Goal: Navigation & Orientation: Find specific page/section

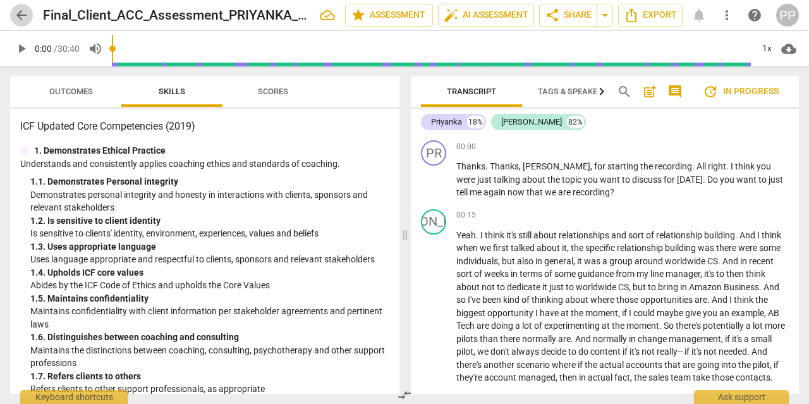
click at [21, 12] on span "arrow_back" at bounding box center [21, 15] width 15 height 15
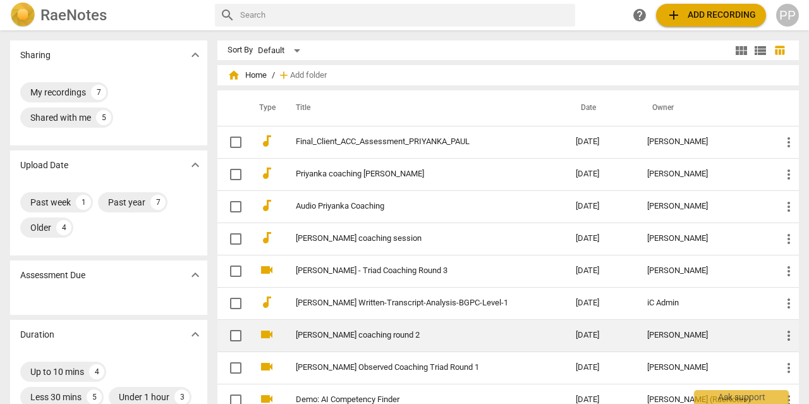
click at [412, 344] on td "[PERSON_NAME] coaching round 2" at bounding box center [423, 335] width 285 height 32
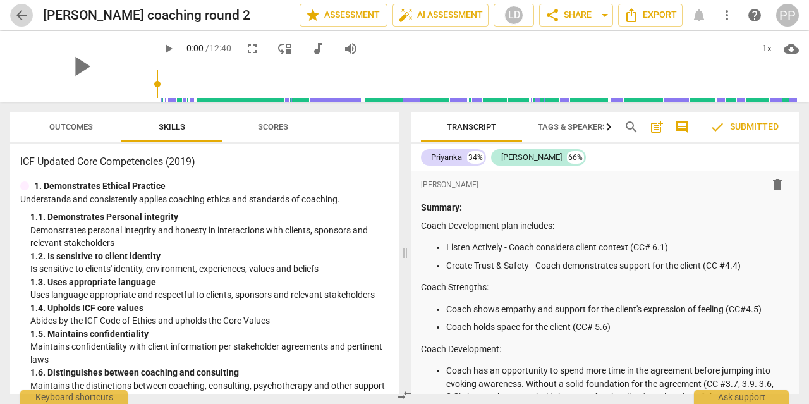
click at [23, 22] on span "arrow_back" at bounding box center [21, 15] width 15 height 15
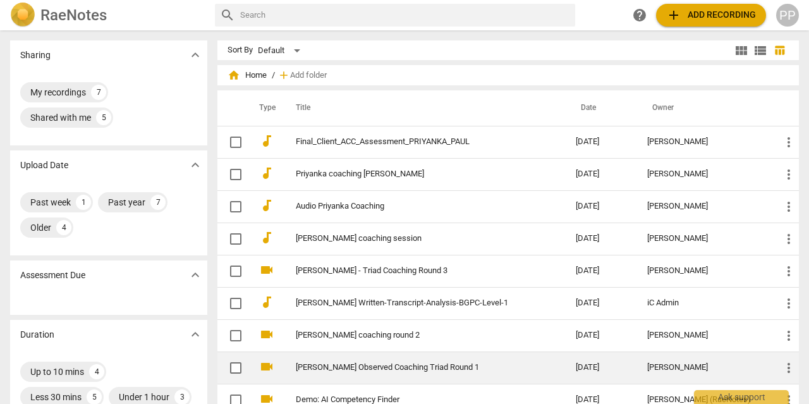
click at [353, 363] on link "[PERSON_NAME] Observed Coaching Triad Round 1" at bounding box center [413, 367] width 234 height 9
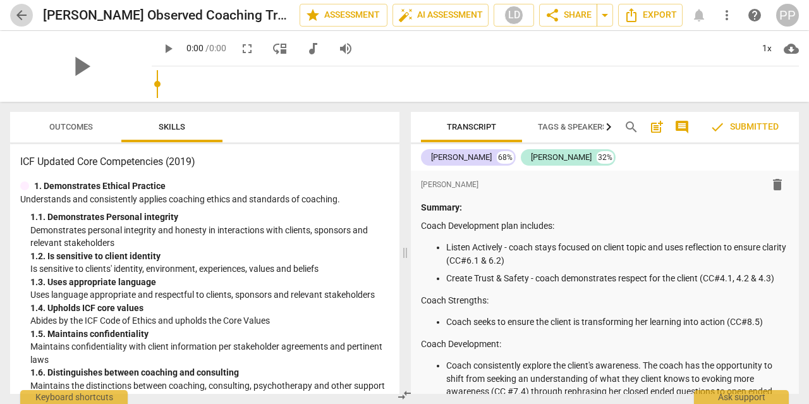
click at [22, 18] on span "arrow_back" at bounding box center [21, 15] width 15 height 15
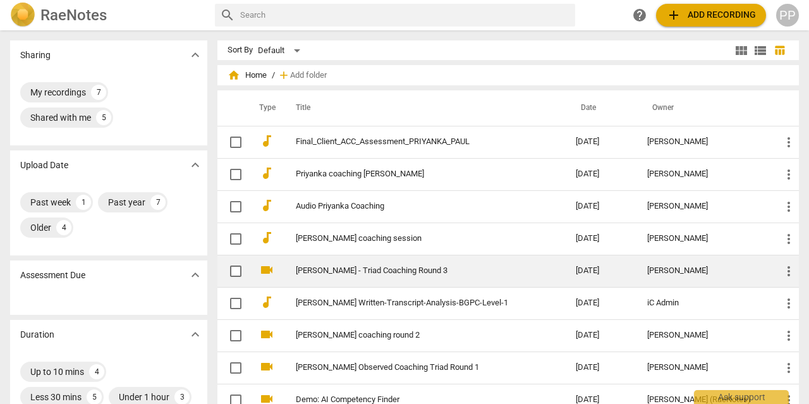
click at [380, 276] on td "[PERSON_NAME] - Triad Coaching Round 3" at bounding box center [423, 271] width 285 height 32
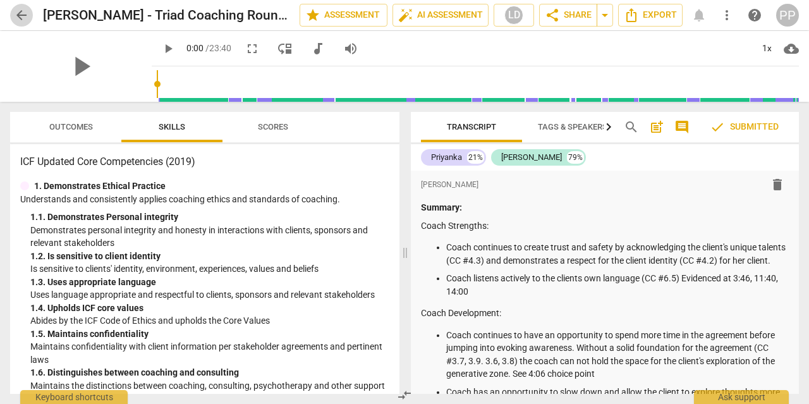
click at [18, 15] on span "arrow_back" at bounding box center [21, 15] width 15 height 15
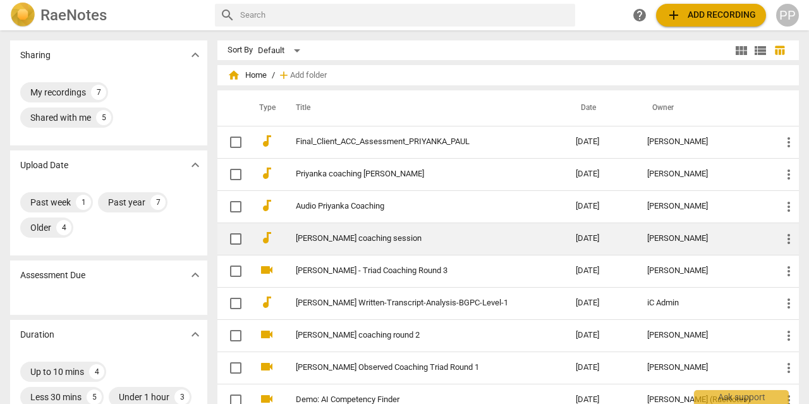
click at [380, 230] on td "[PERSON_NAME] coaching session" at bounding box center [423, 238] width 285 height 32
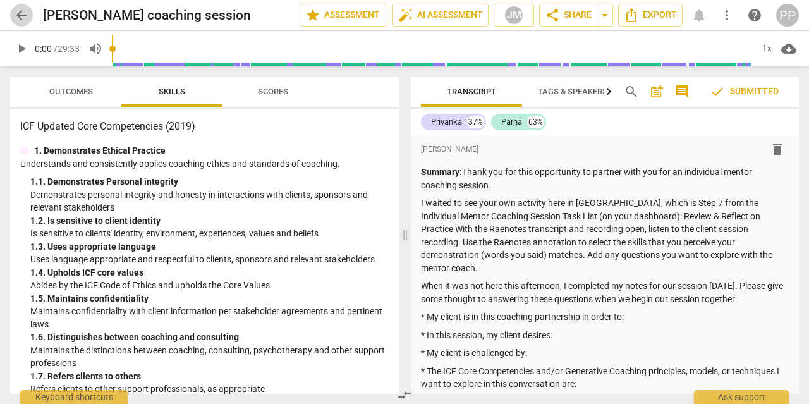
click at [21, 15] on span "arrow_back" at bounding box center [21, 15] width 15 height 15
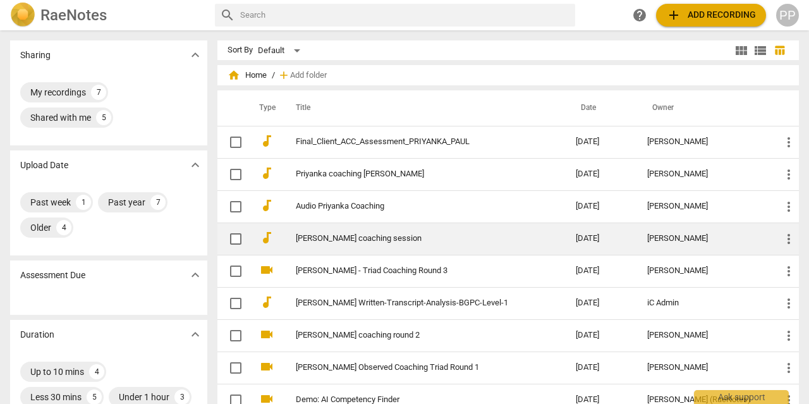
click at [418, 239] on link "[PERSON_NAME] coaching session" at bounding box center [413, 238] width 234 height 9
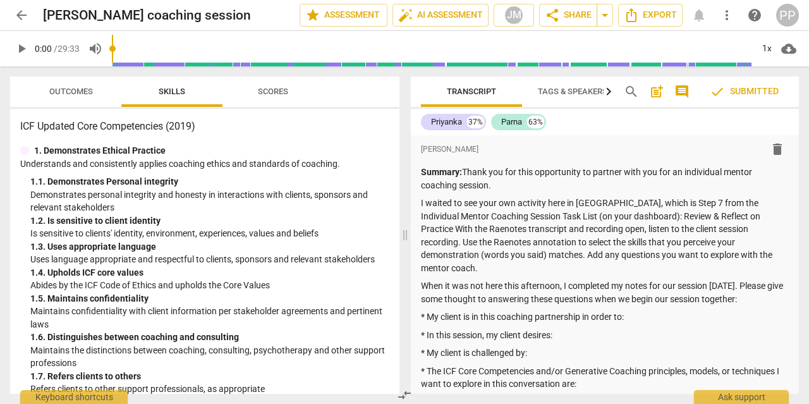
click at [25, 15] on span "arrow_back" at bounding box center [21, 15] width 15 height 15
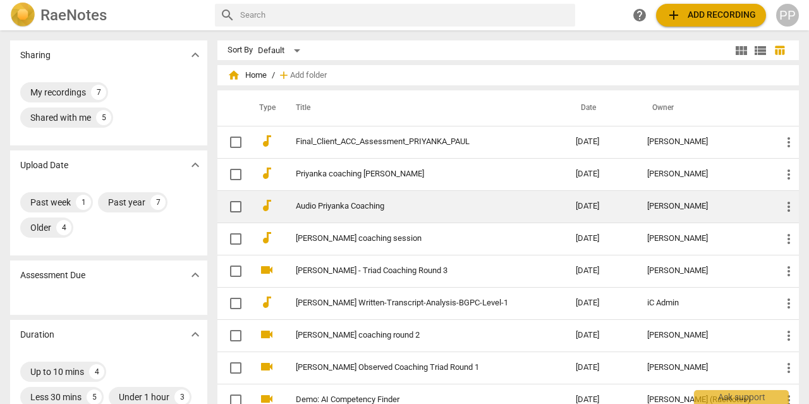
click at [399, 202] on link "Audio Priyanka Coaching" at bounding box center [413, 206] width 234 height 9
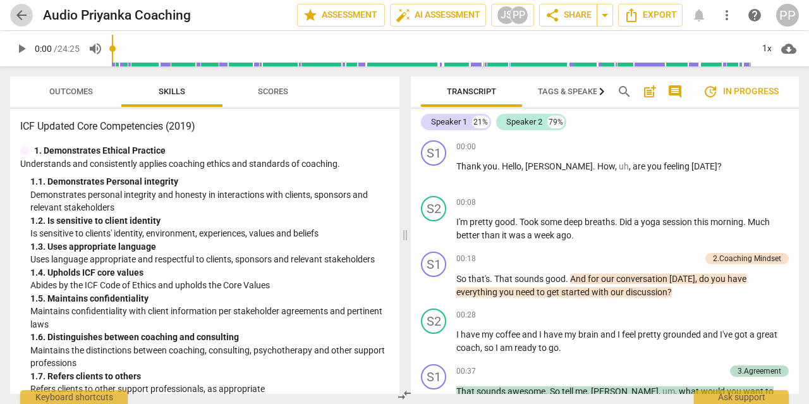
click at [23, 21] on span "arrow_back" at bounding box center [21, 15] width 15 height 15
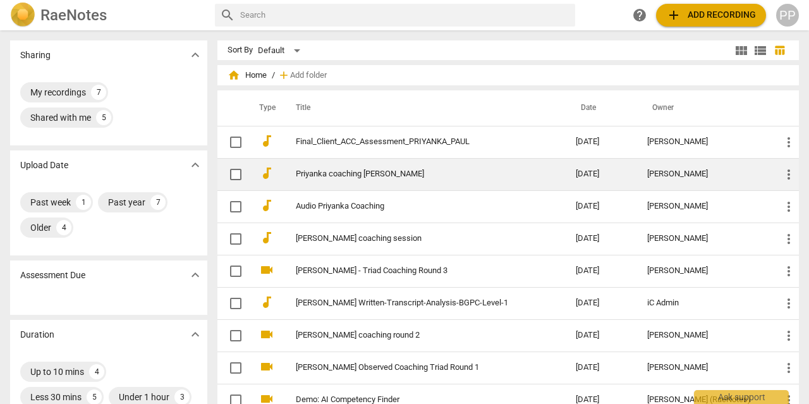
click at [334, 185] on td "Priyanka coaching [PERSON_NAME]" at bounding box center [423, 174] width 285 height 32
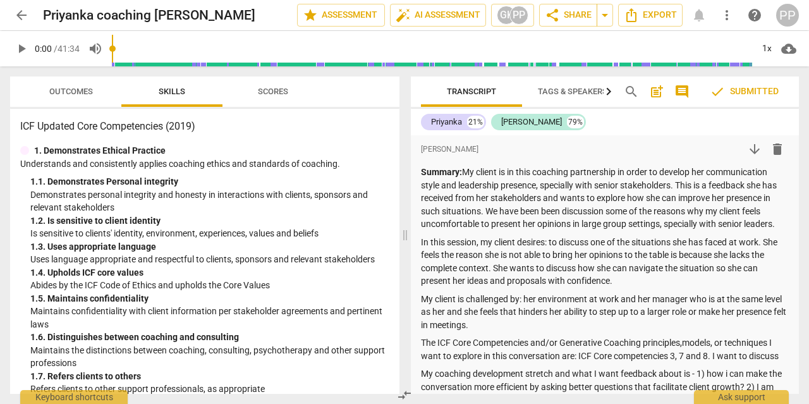
click at [17, 11] on span "arrow_back" at bounding box center [21, 15] width 15 height 15
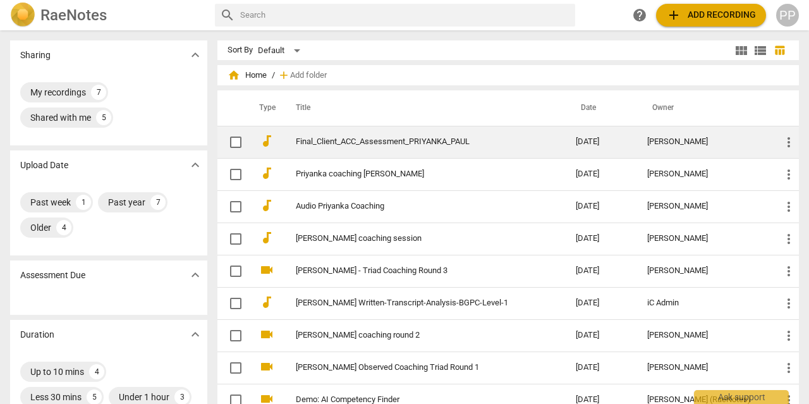
click at [452, 145] on link "Final_Client_ACC_Assessment_PRIYANKA_PAUL" at bounding box center [413, 141] width 234 height 9
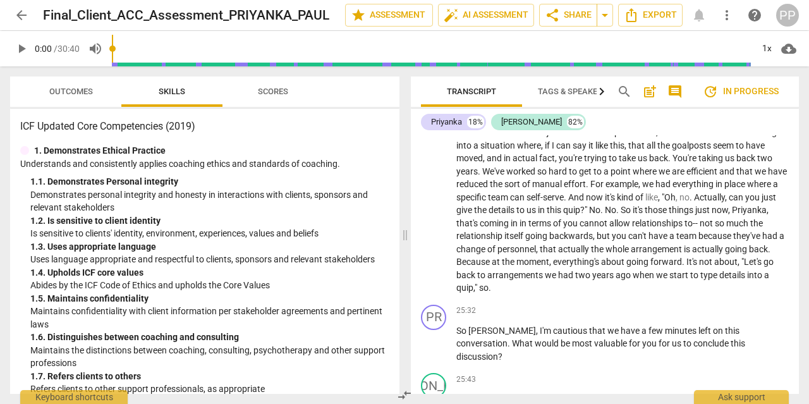
scroll to position [4012, 0]
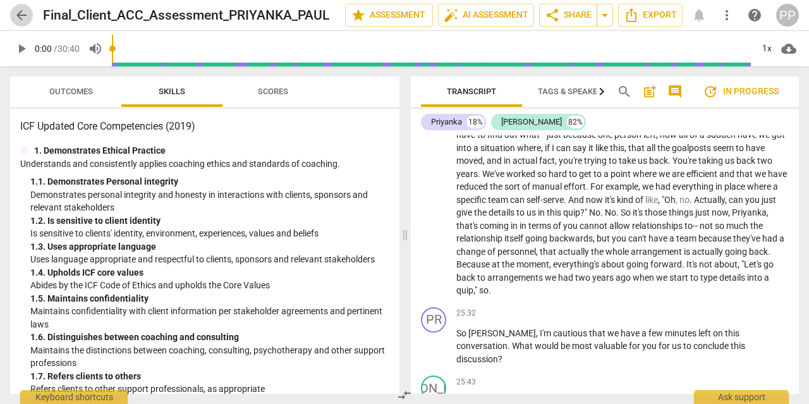
click at [21, 7] on button "arrow_back" at bounding box center [21, 15] width 23 height 23
